Goal: Task Accomplishment & Management: Use online tool/utility

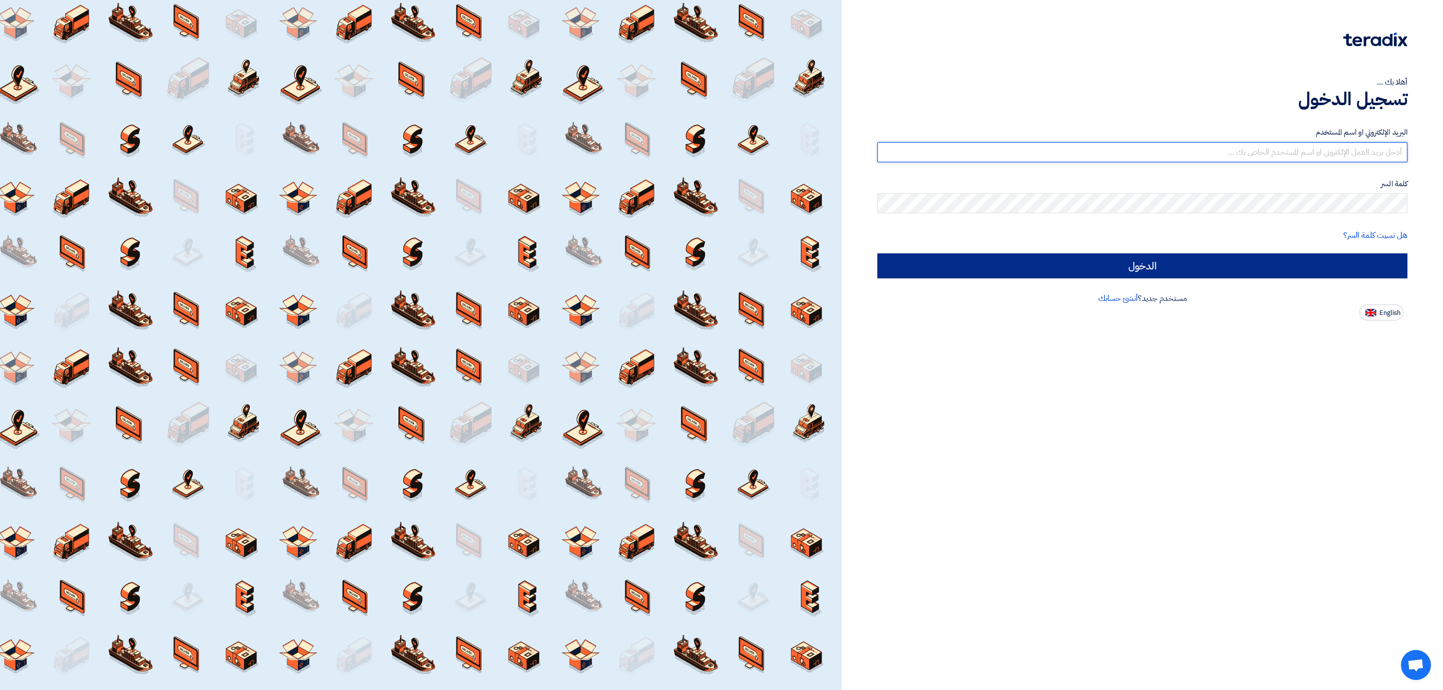
type input "[PERSON_NAME][EMAIL_ADDRESS][DOMAIN_NAME]"
click at [1247, 269] on input "الدخول" at bounding box center [1142, 265] width 530 height 25
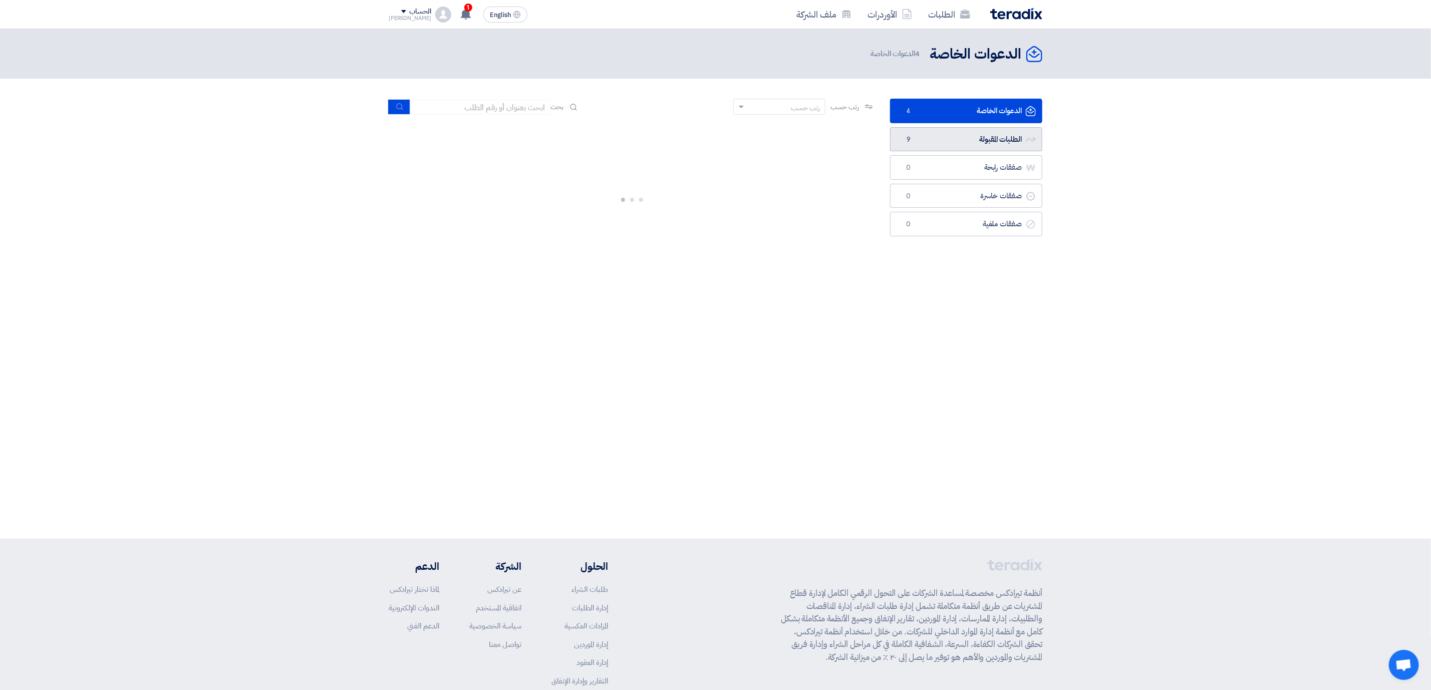
click at [974, 145] on link "الطلبات المقبولة الطلبات المقبولة 9" at bounding box center [966, 139] width 152 height 25
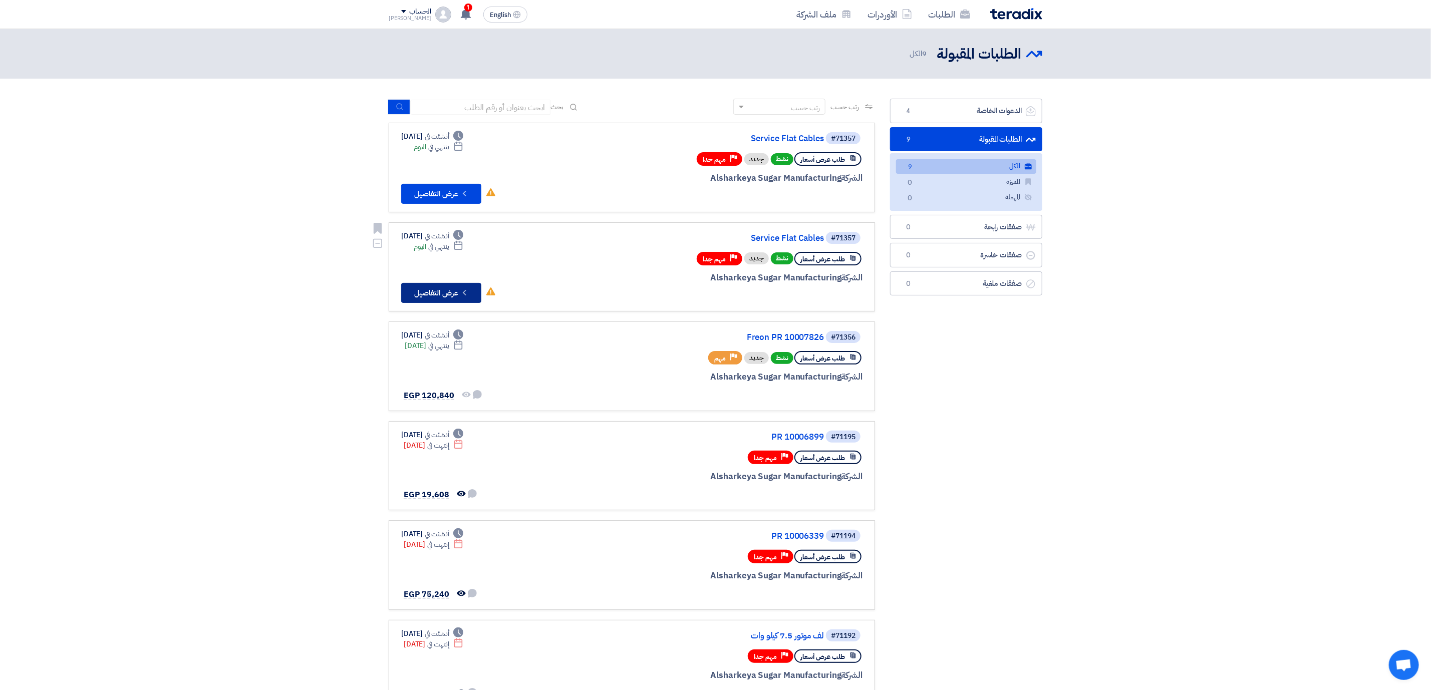
click at [454, 292] on button "Check details عرض التفاصيل" at bounding box center [441, 293] width 80 height 20
click at [442, 194] on button "Check details عرض التفاصيل" at bounding box center [441, 194] width 80 height 20
click at [777, 340] on link "Freon PR 10007826" at bounding box center [724, 337] width 200 height 9
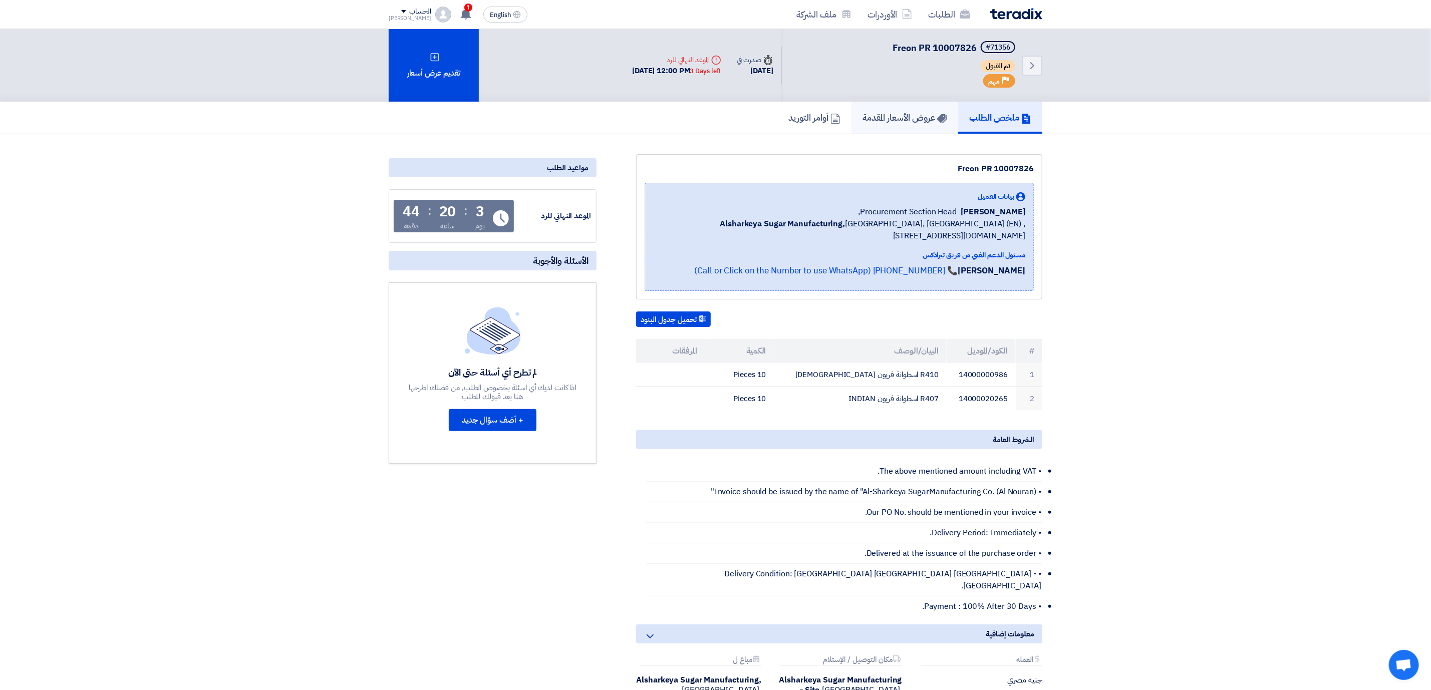
click at [884, 119] on h5 "عروض الأسعار المقدمة" at bounding box center [905, 118] width 85 height 12
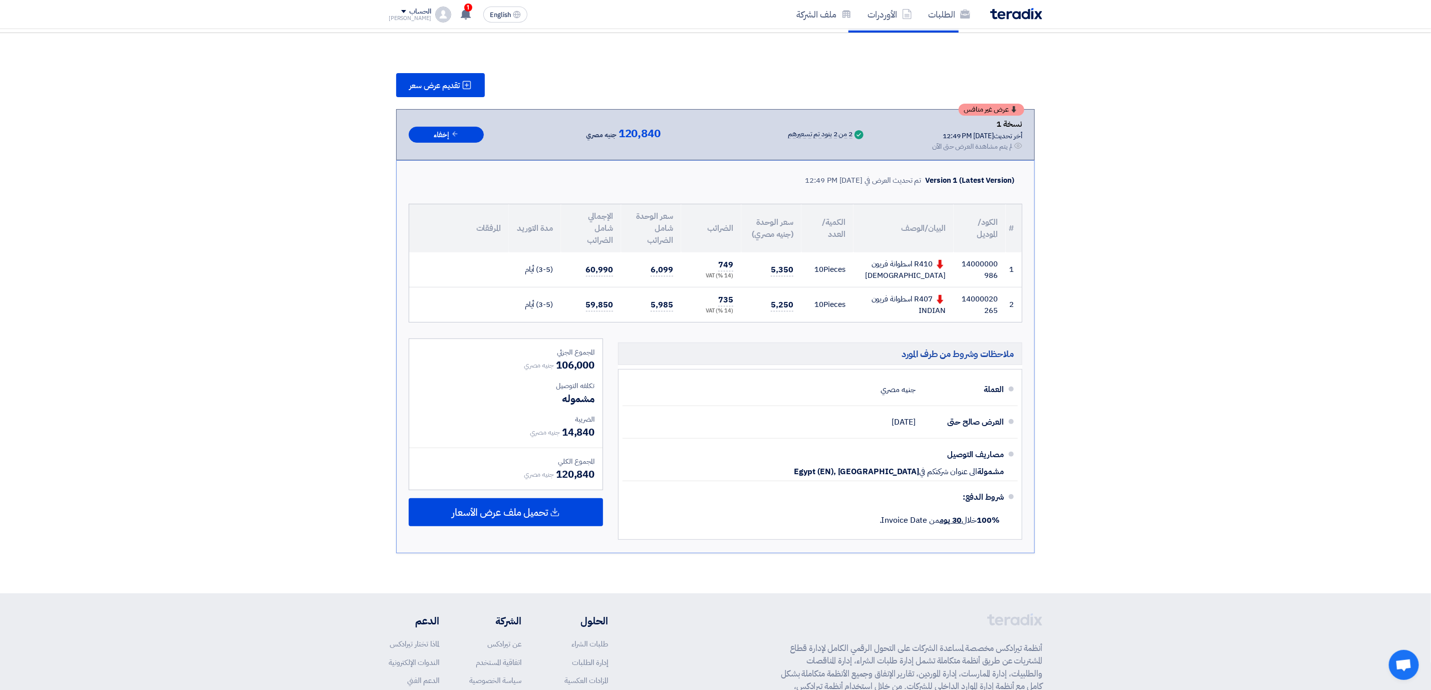
scroll to position [75, 0]
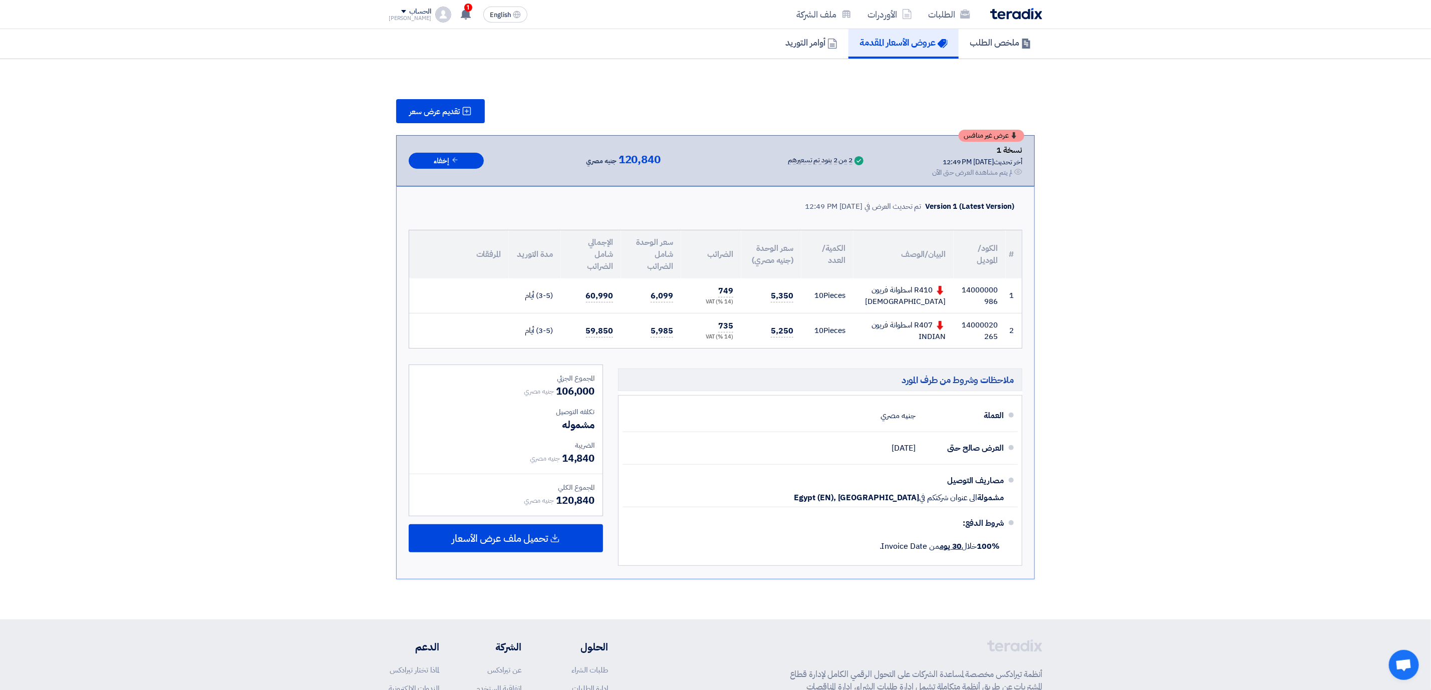
click at [1125, 380] on section "تقديم عرض سعر عرض غير منافس نسخة 1 أخر تحديث [DATE] 12:49 PM Offer is Seen لم ي…" at bounding box center [715, 339] width 1431 height 561
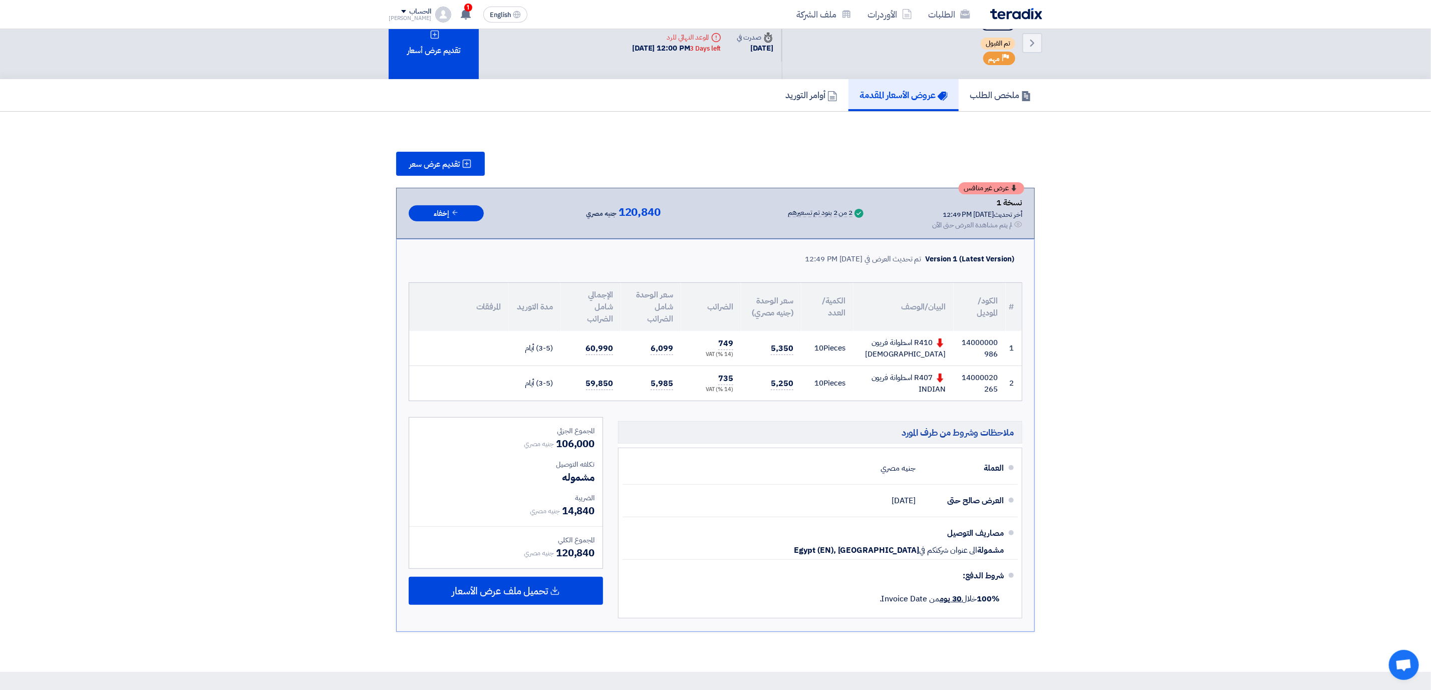
scroll to position [0, 0]
